Goal: Information Seeking & Learning: Stay updated

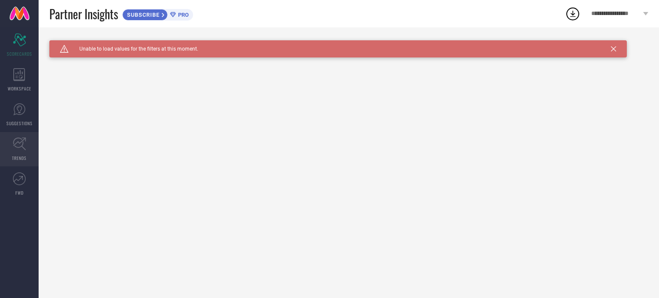
click at [27, 144] on link "TRENDS" at bounding box center [19, 149] width 39 height 34
